Goal: Information Seeking & Learning: Learn about a topic

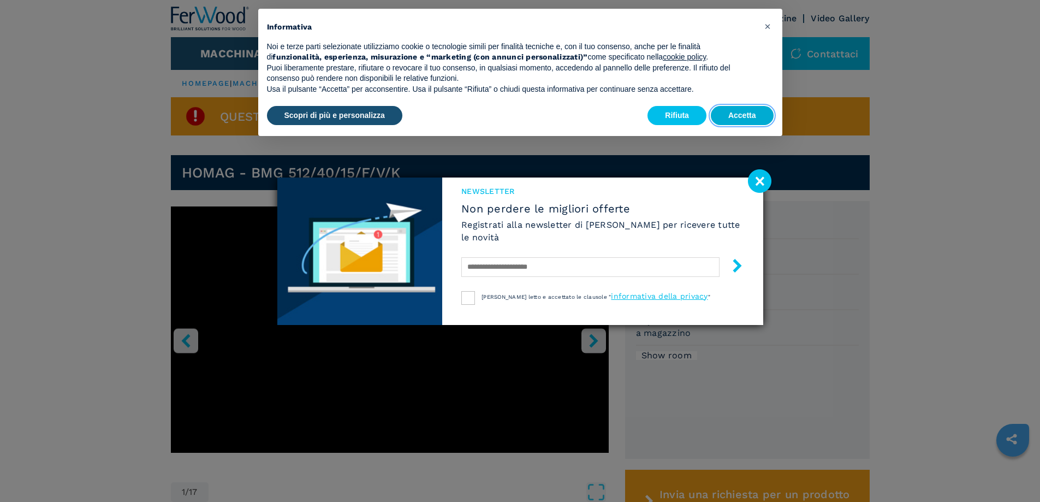
click at [728, 118] on button "Accetta" at bounding box center [742, 116] width 63 height 20
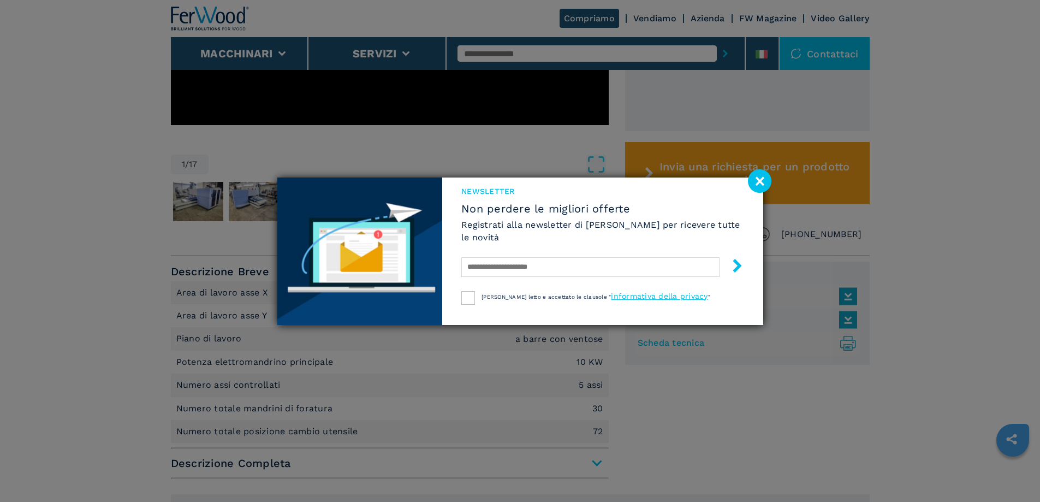
scroll to position [382, 0]
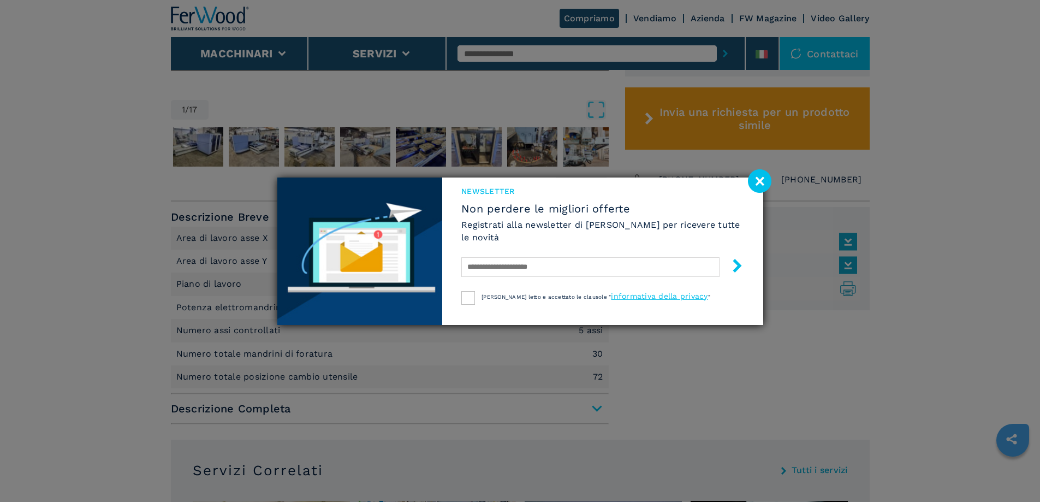
click at [761, 183] on image at bounding box center [759, 180] width 23 height 23
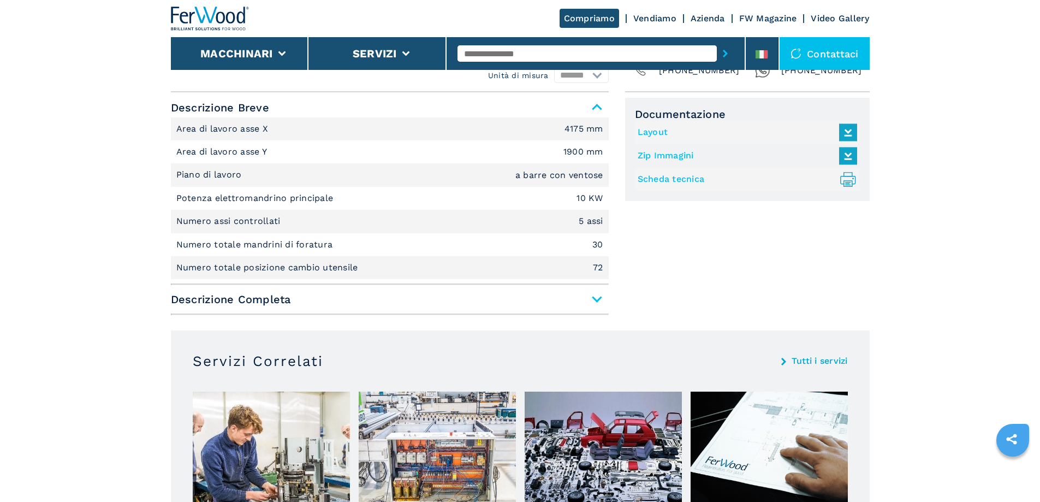
scroll to position [55, 0]
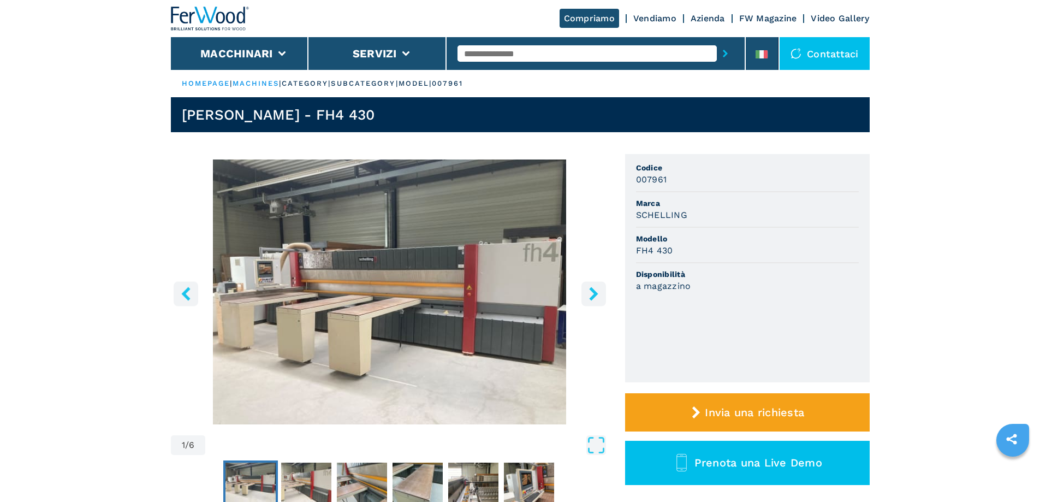
click at [588, 293] on icon "right-button" at bounding box center [594, 294] width 14 height 14
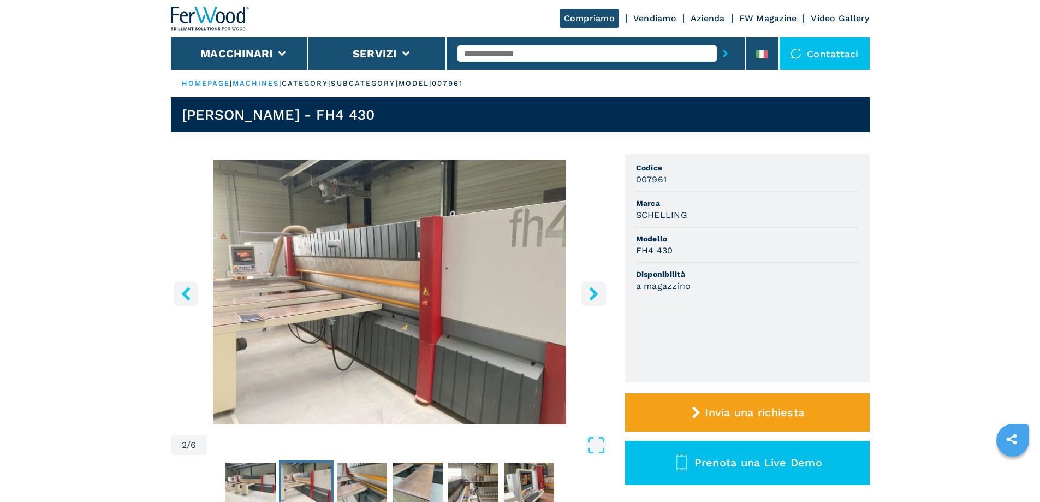
click at [588, 293] on icon "right-button" at bounding box center [594, 294] width 14 height 14
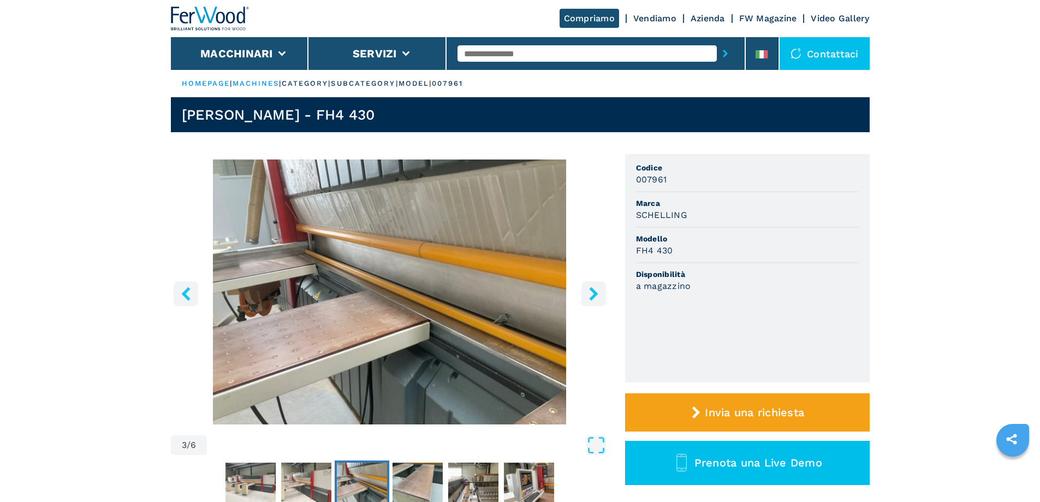
click at [590, 293] on icon "right-button" at bounding box center [594, 294] width 14 height 14
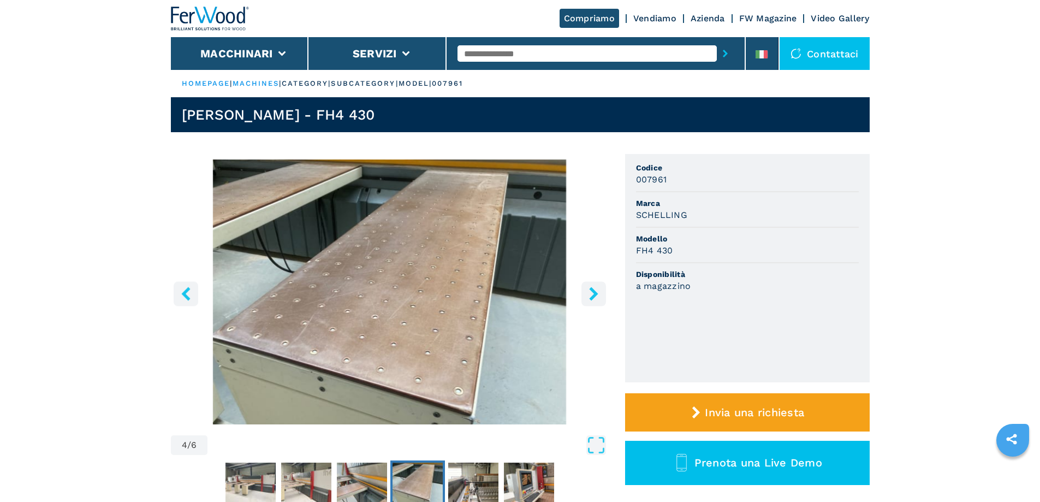
click at [590, 293] on icon "right-button" at bounding box center [594, 294] width 14 height 14
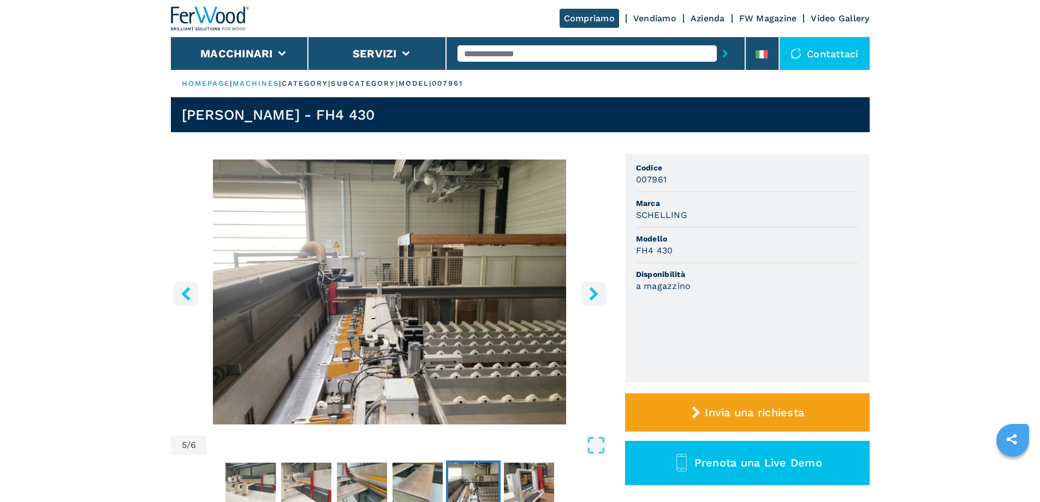
click at [590, 293] on icon "right-button" at bounding box center [594, 294] width 14 height 14
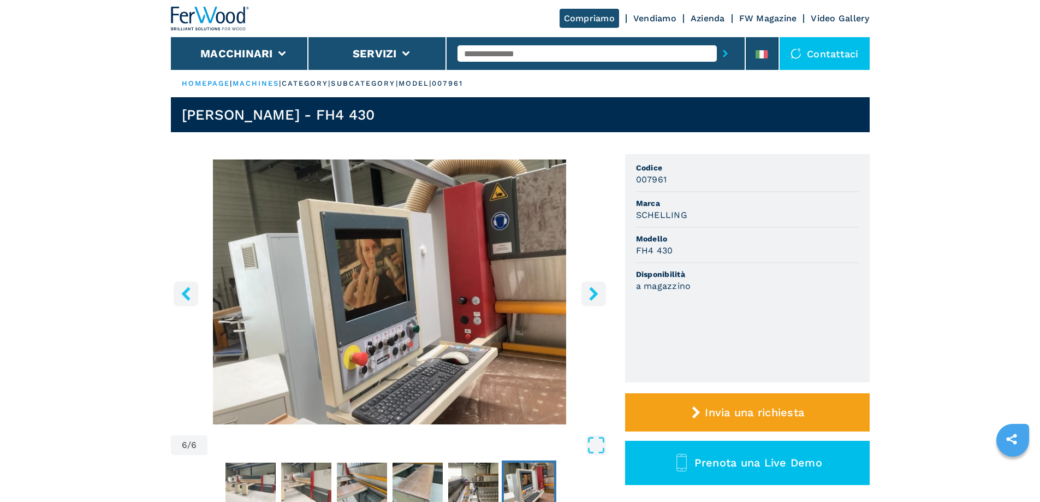
click at [590, 293] on icon "right-button" at bounding box center [594, 294] width 14 height 14
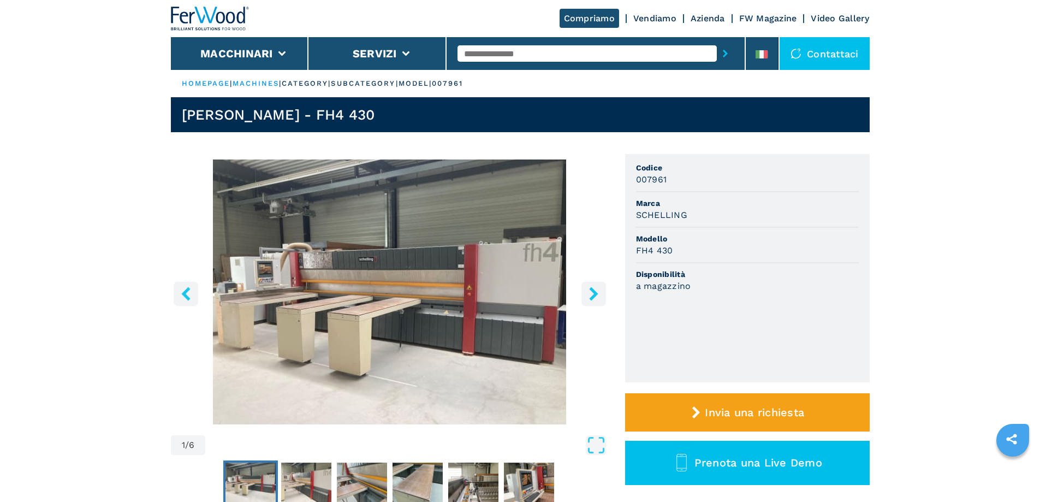
click at [590, 293] on icon "right-button" at bounding box center [594, 294] width 14 height 14
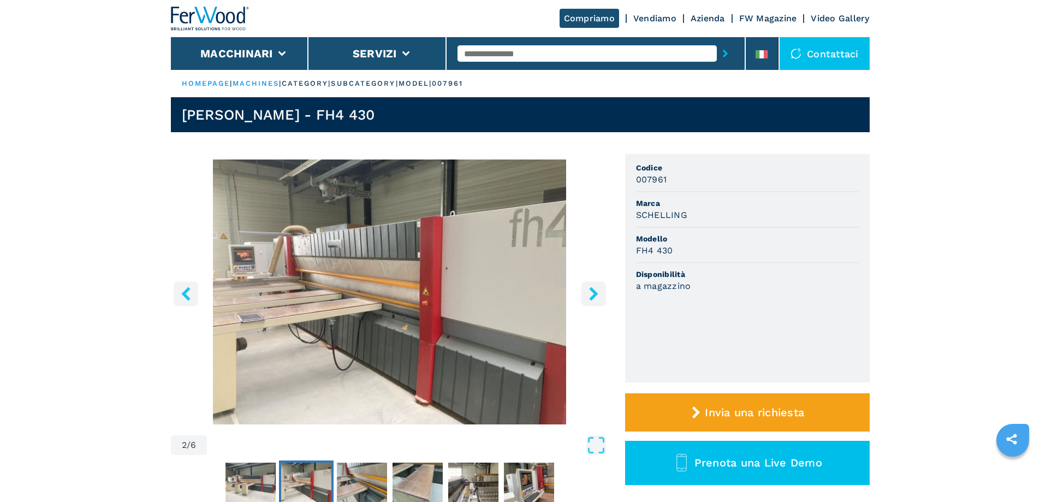
click at [590, 293] on icon "right-button" at bounding box center [594, 294] width 14 height 14
